Goal: Information Seeking & Learning: Understand process/instructions

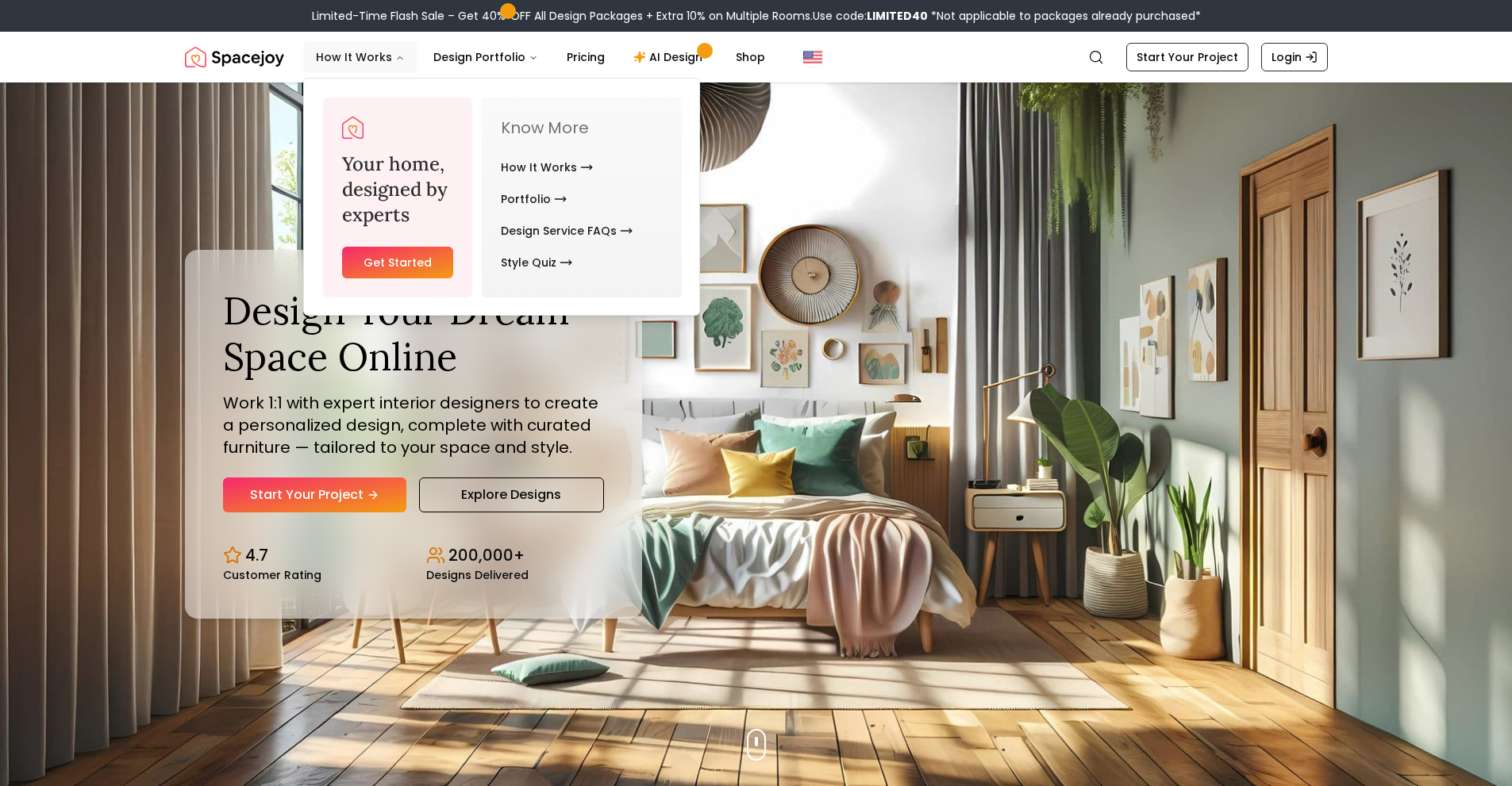
click at [386, 67] on button "How It Works" at bounding box center [361, 56] width 115 height 31
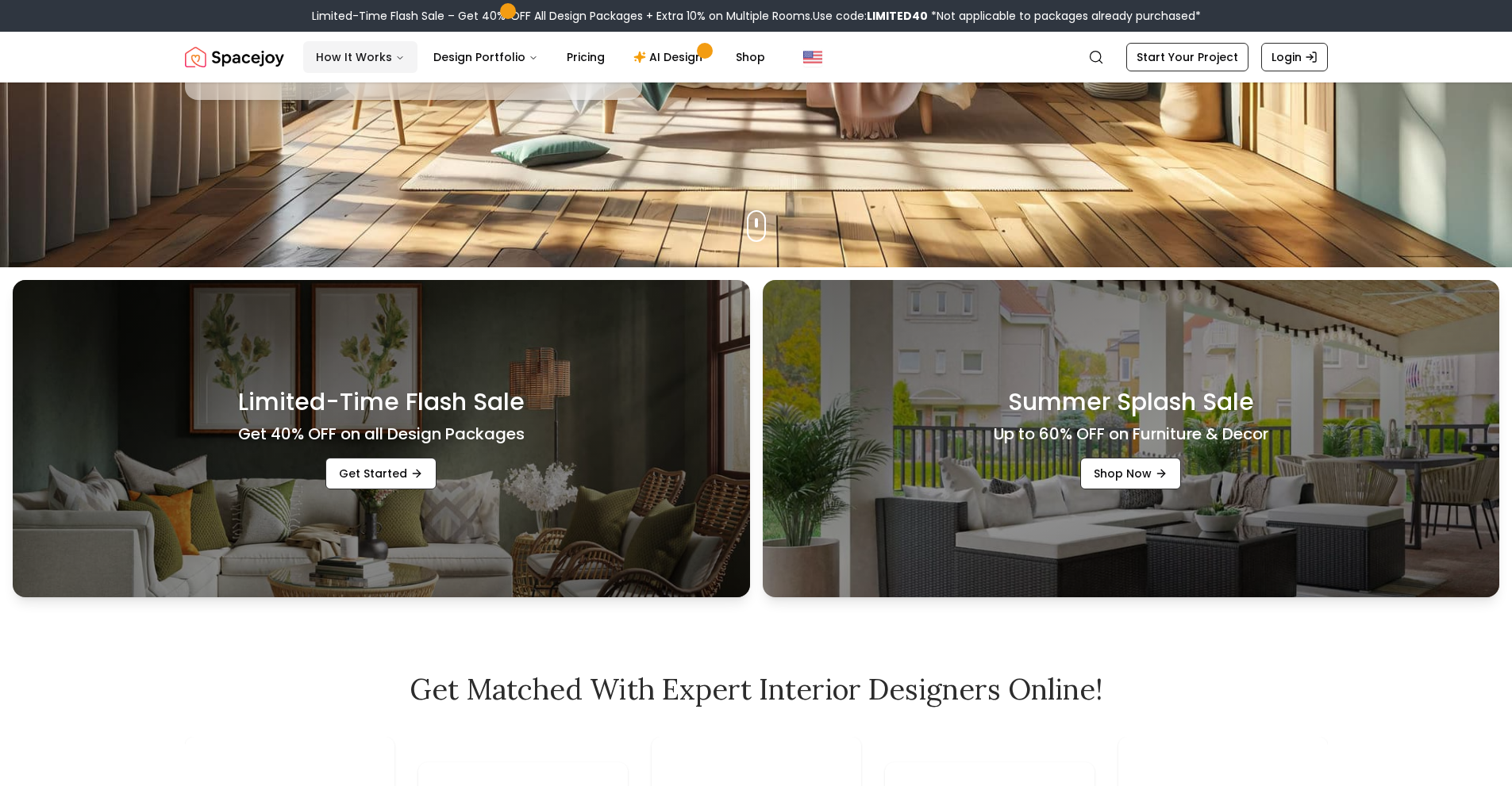
scroll to position [555, 0]
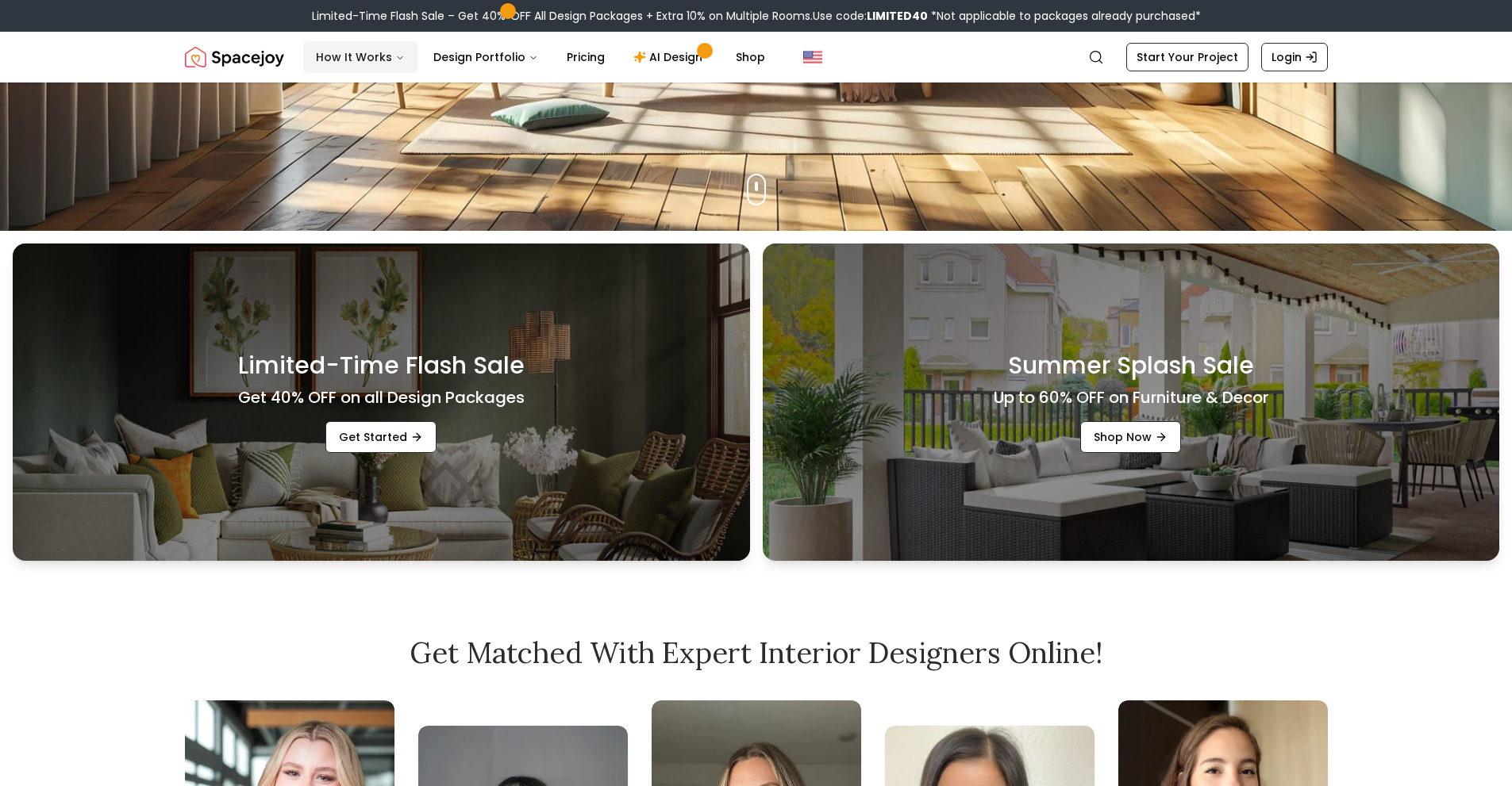
drag, startPoint x: 368, startPoint y: 40, endPoint x: 369, endPoint y: 53, distance: 13.0
click at [369, 40] on nav "Spacejoy Search How It Works Design Portfolio Pricing AI Design Shop Search Sta…" at bounding box center [757, 56] width 1143 height 51
click at [369, 53] on button "How It Works" at bounding box center [361, 56] width 115 height 31
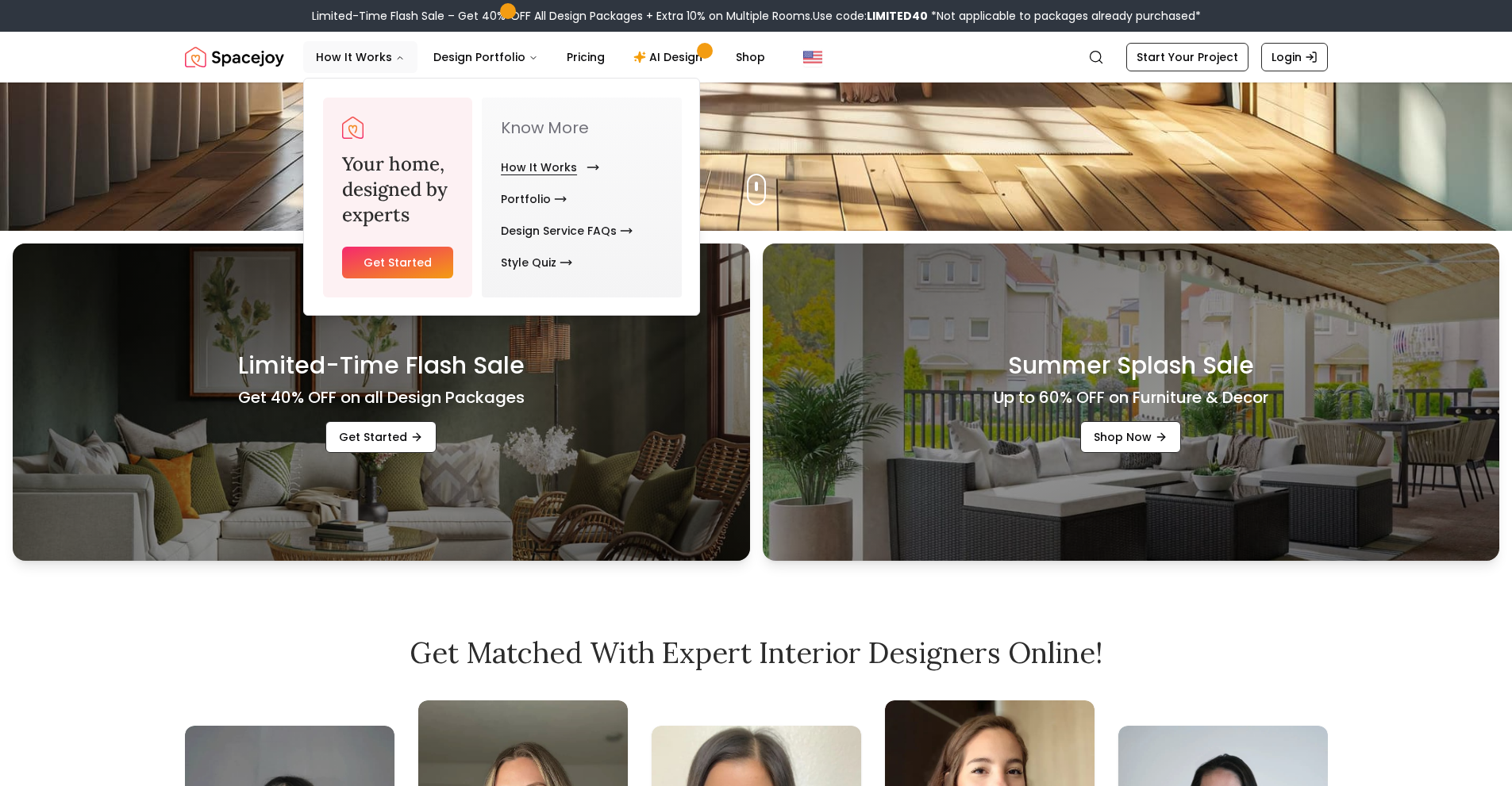
click at [573, 165] on link "How It Works" at bounding box center [547, 166] width 92 height 31
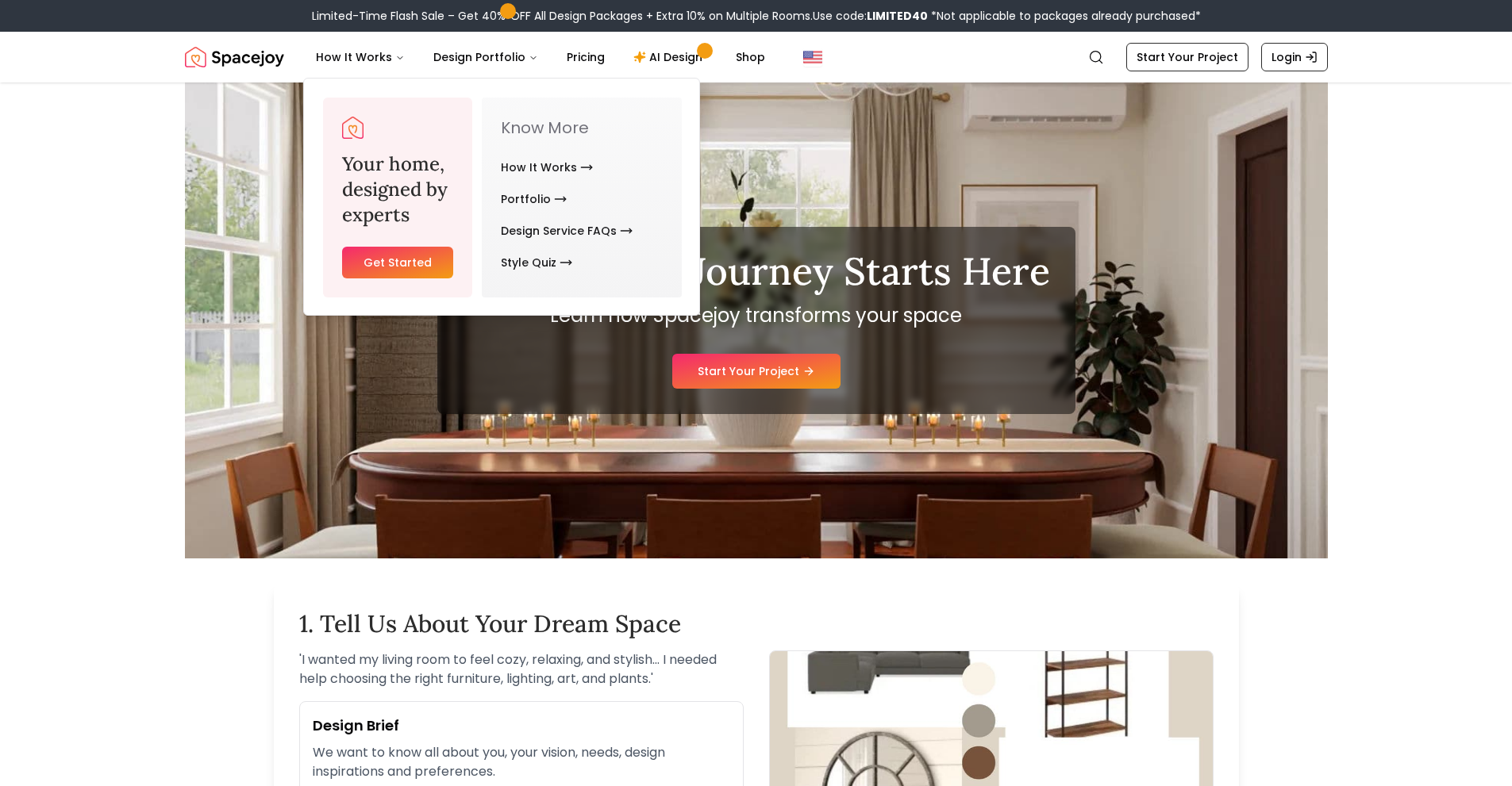
click at [847, 203] on div "Your Design Journey Starts Here Learn how Spacejoy transforms your space Start …" at bounding box center [757, 320] width 1143 height 476
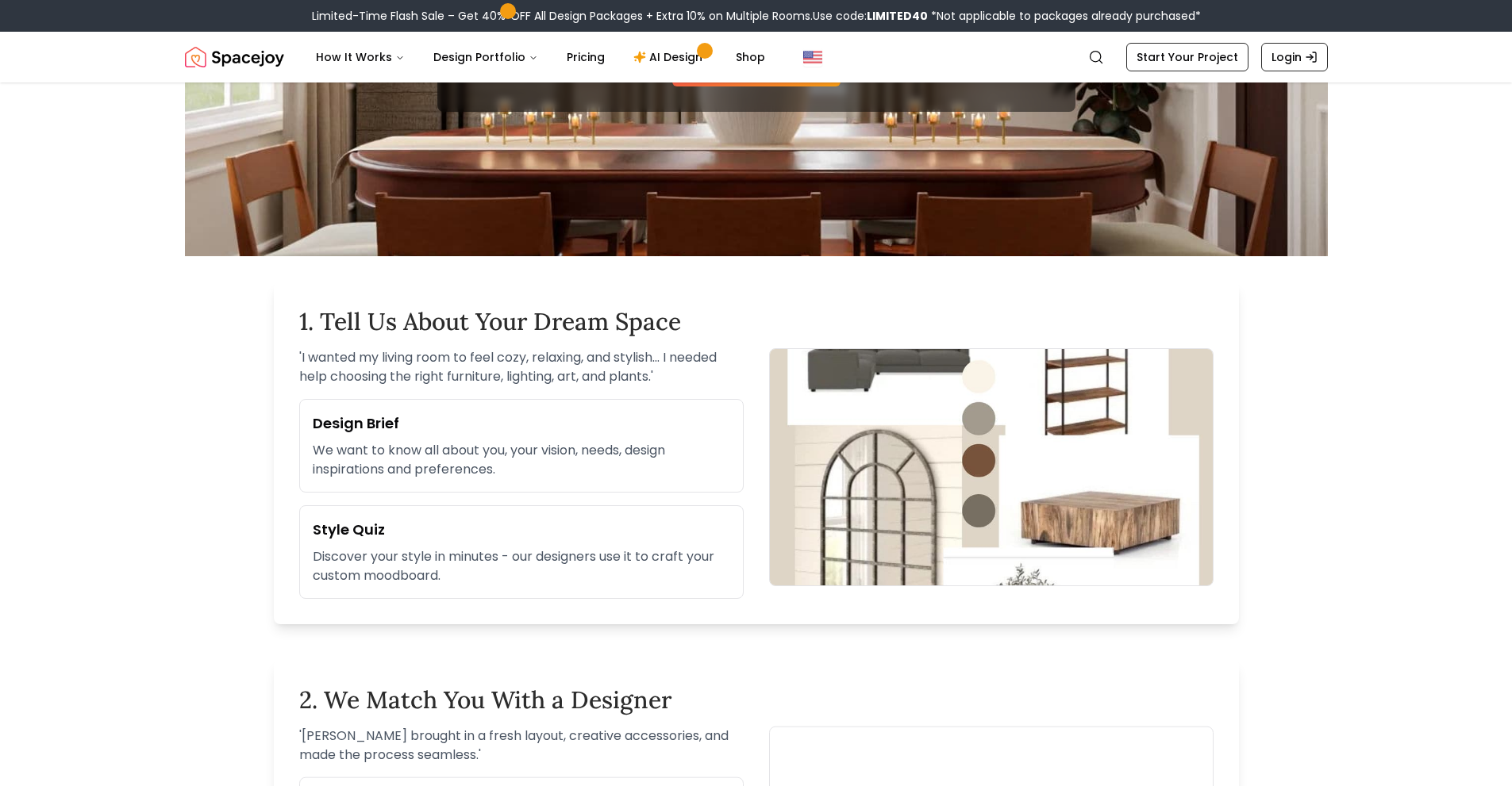
scroll to position [317, 0]
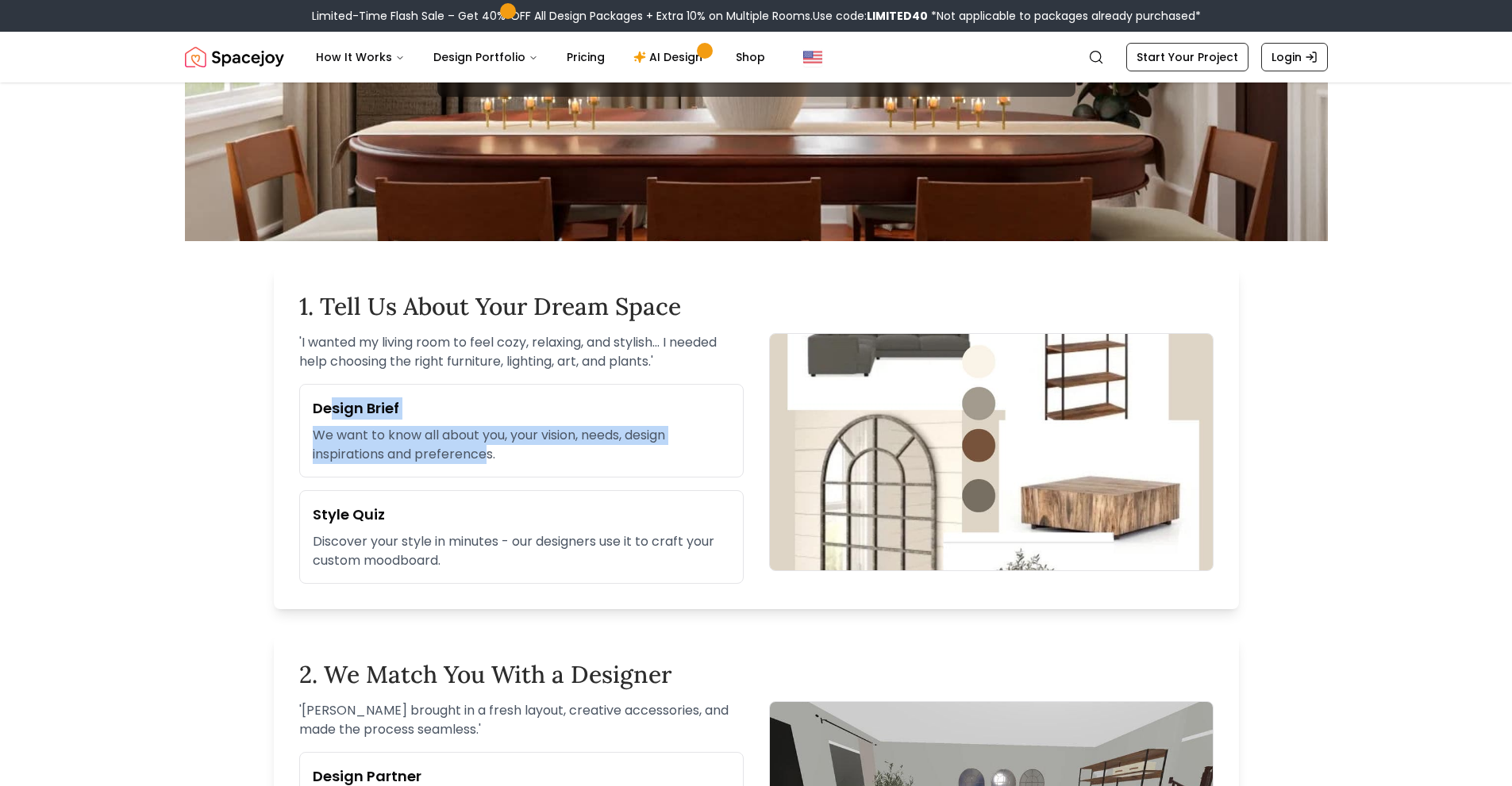
drag, startPoint x: 329, startPoint y: 409, endPoint x: 488, endPoint y: 463, distance: 167.9
click at [488, 463] on div "Design Brief We want to know all about you, your vision, needs, design inspirat…" at bounding box center [521, 430] width 445 height 94
click at [488, 463] on p "We want to know all about you, your vision, needs, design inspirations and pref…" at bounding box center [522, 444] width 418 height 38
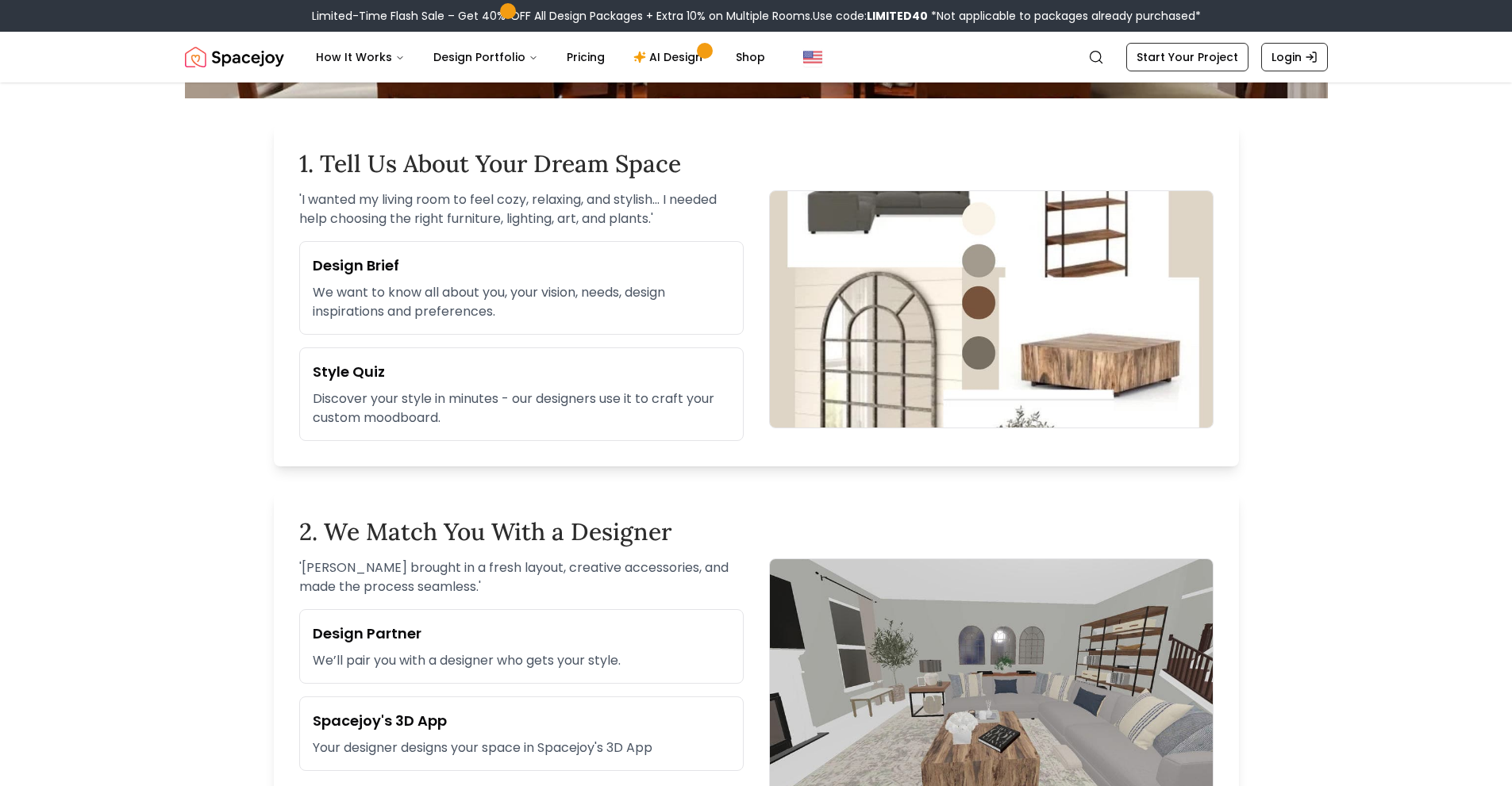
scroll to position [476, 0]
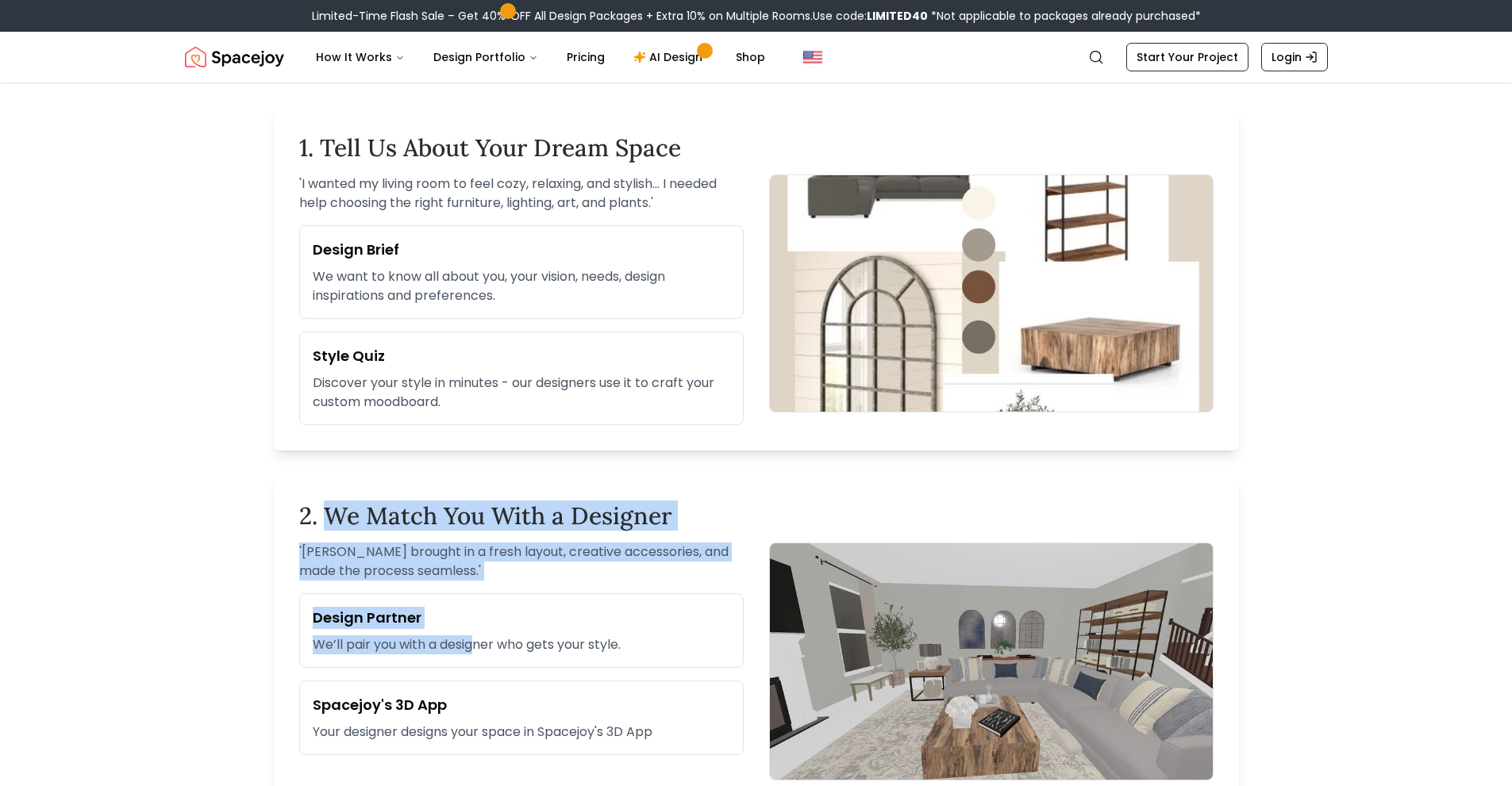
drag, startPoint x: 328, startPoint y: 517, endPoint x: 481, endPoint y: 638, distance: 195.1
click at [481, 638] on div "2. We Match You With a Designer ' [PERSON_NAME] brought in a fresh layout, crea…" at bounding box center [756, 640] width 965 height 330
click at [481, 638] on p "We’ll pair you with a designer who gets your style." at bounding box center [522, 645] width 418 height 19
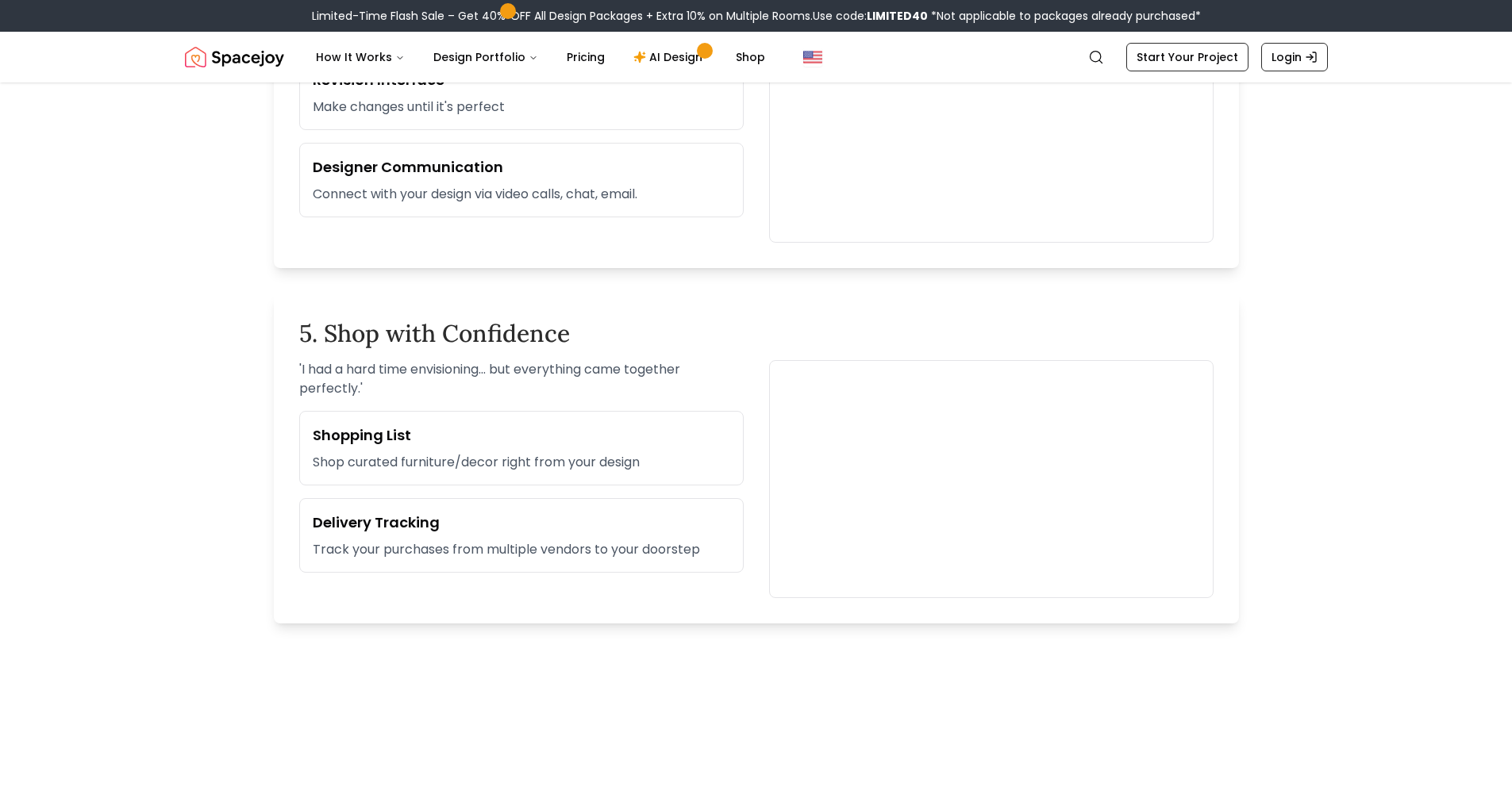
scroll to position [1825, 0]
